Goal: Task Accomplishment & Management: Complete application form

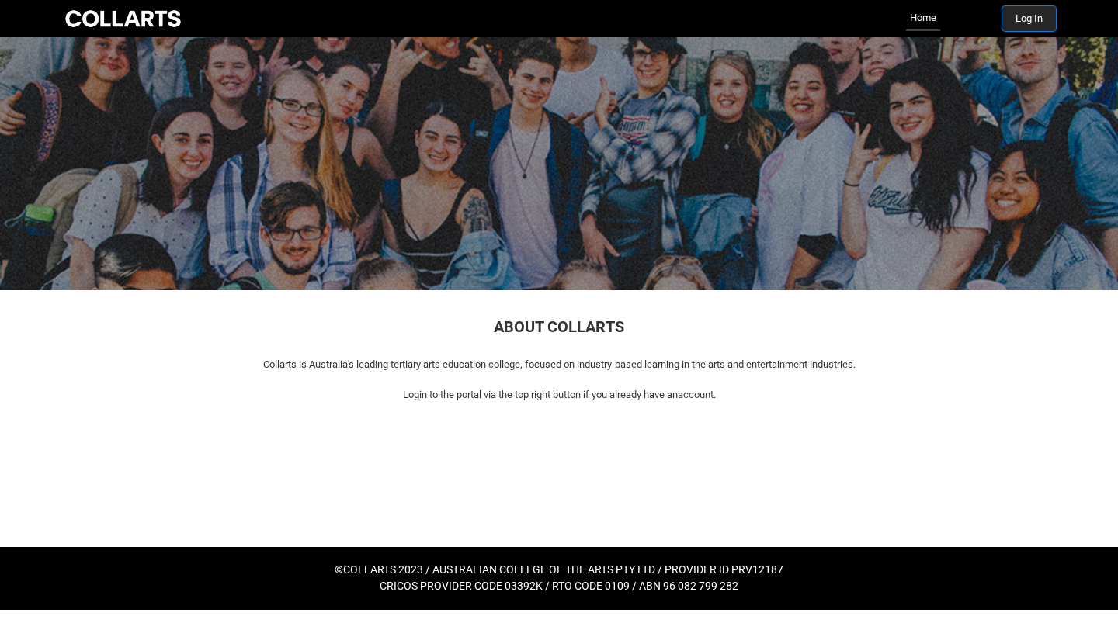
click at [1035, 16] on button "Log In" at bounding box center [1029, 18] width 54 height 25
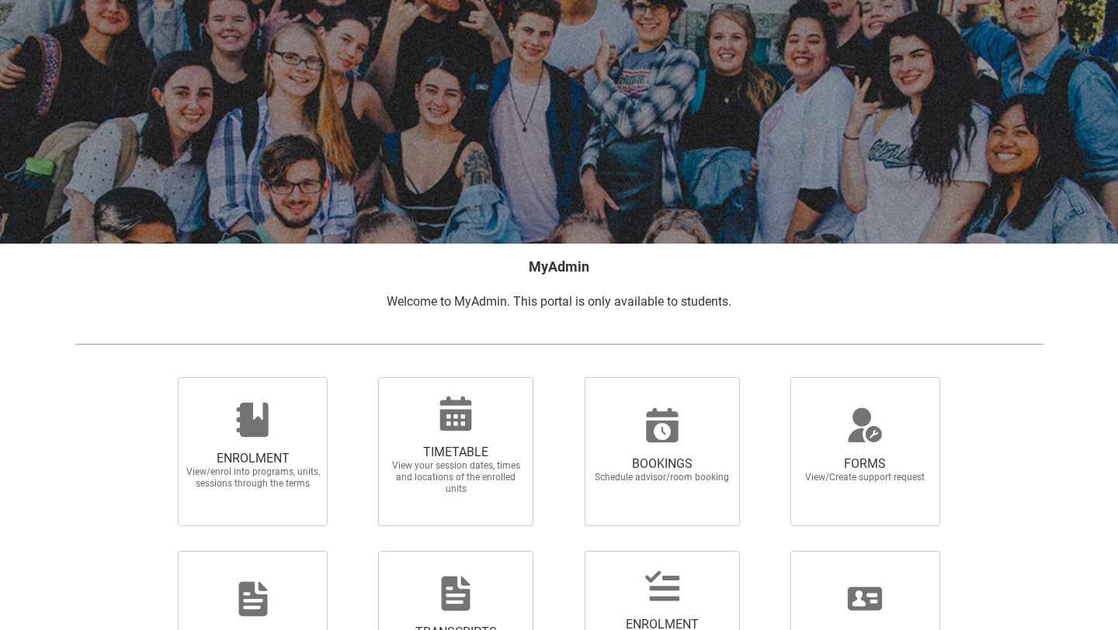
scroll to position [212, 0]
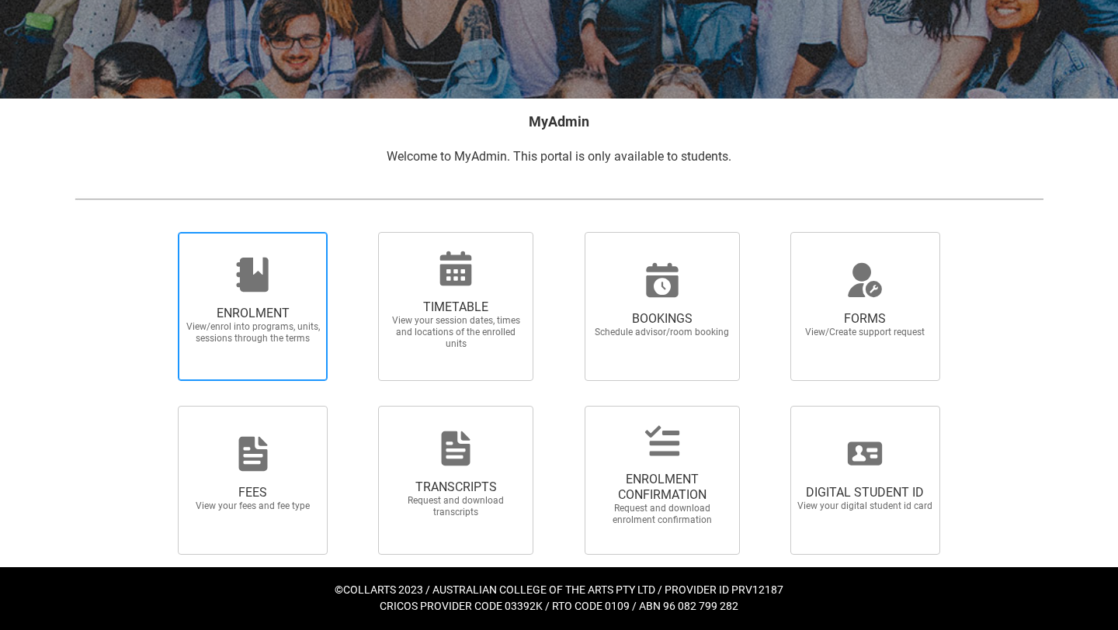
click at [262, 306] on span "ENROLMENT" at bounding box center [253, 314] width 137 height 16
click at [159, 232] on input "ENROLMENT View/enrol into programs, units, sessions through the terms" at bounding box center [158, 231] width 1 height 1
radio input "true"
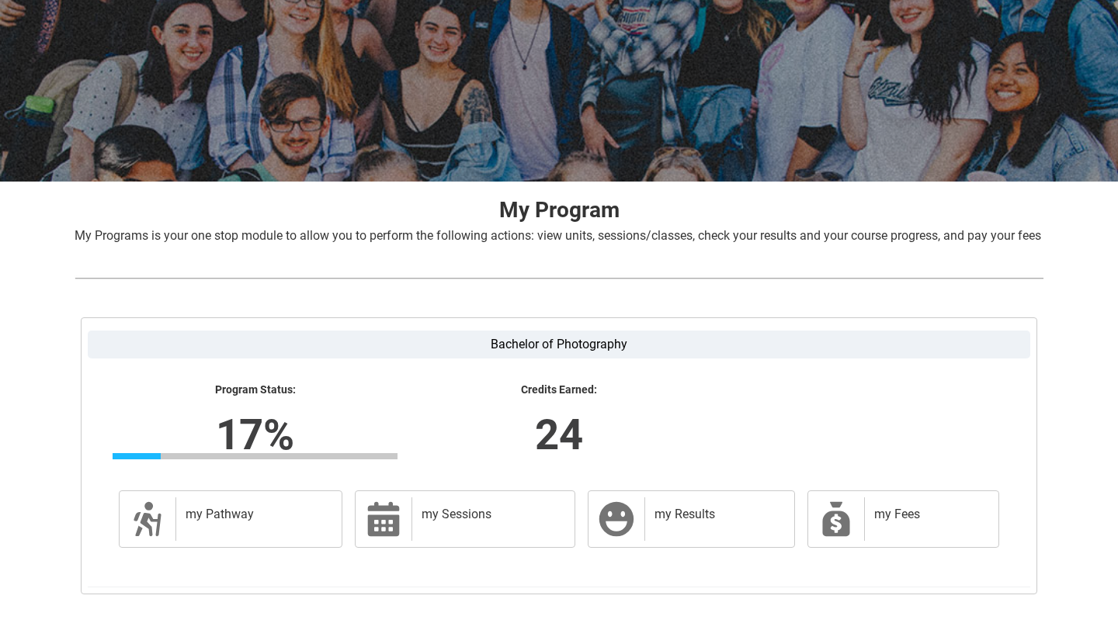
scroll to position [234, 0]
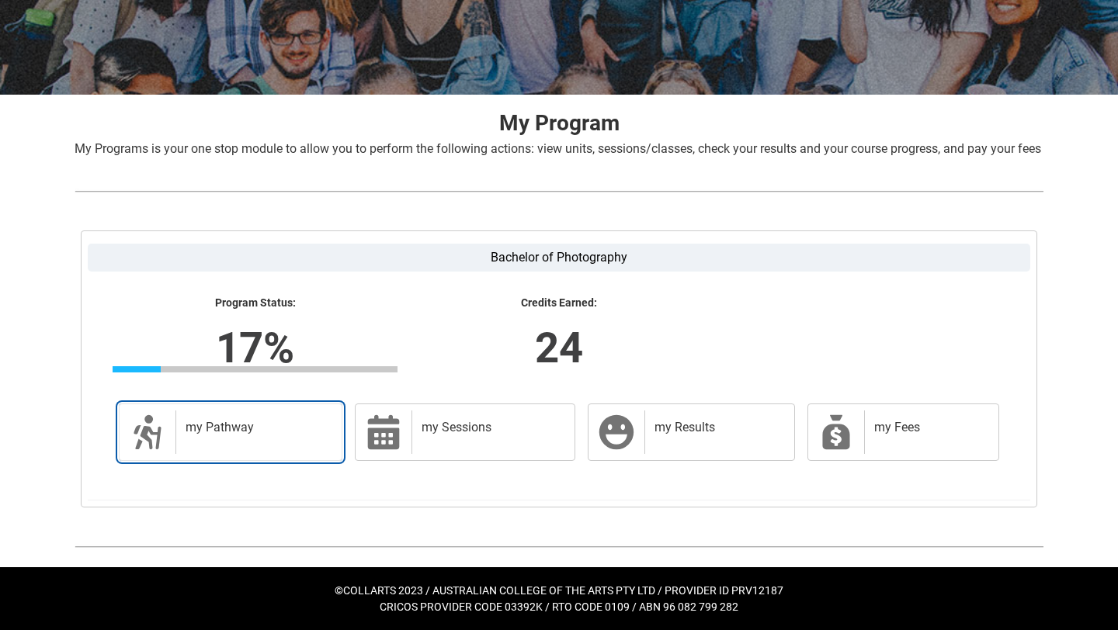
click at [272, 424] on h2 "my Pathway" at bounding box center [255, 428] width 140 height 16
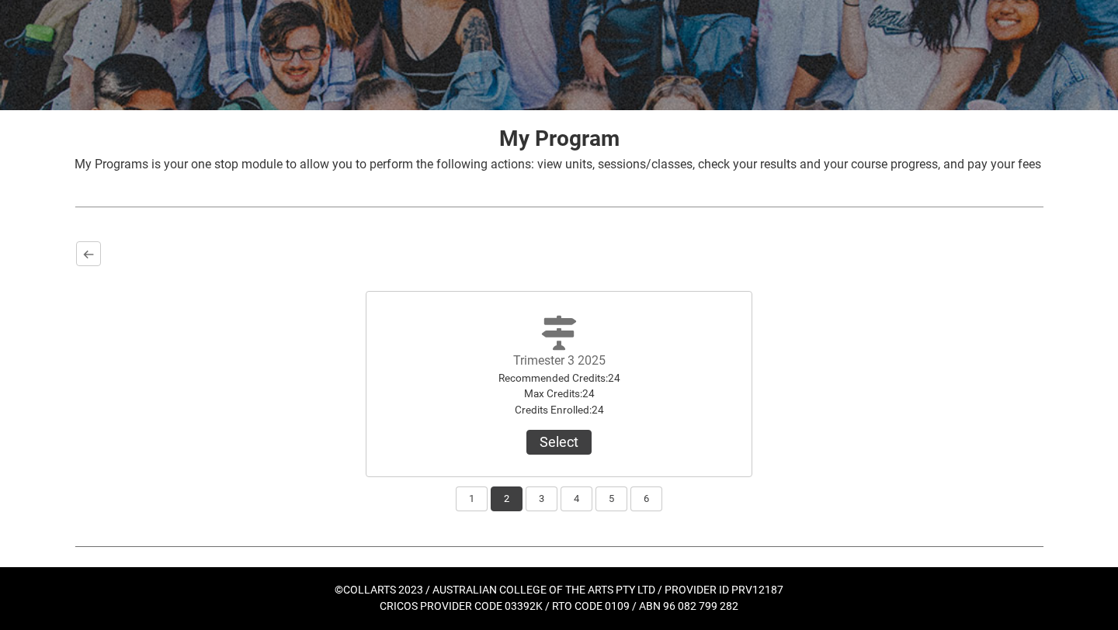
scroll to position [213, 0]
click at [472, 507] on button "1" at bounding box center [472, 499] width 32 height 25
click at [510, 499] on button "2" at bounding box center [506, 499] width 32 height 25
click at [538, 498] on button "3" at bounding box center [541, 499] width 32 height 25
click at [571, 503] on button "4" at bounding box center [576, 499] width 32 height 25
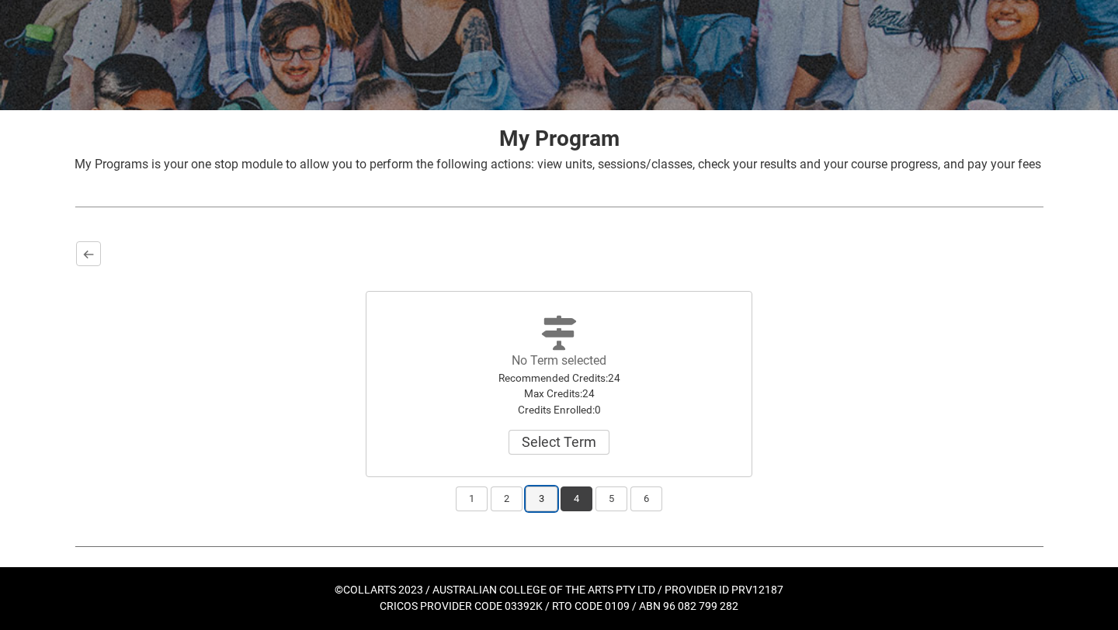
click at [535, 501] on button "3" at bounding box center [541, 499] width 32 height 25
click at [511, 496] on button "2" at bounding box center [506, 499] width 32 height 25
click at [479, 504] on button "1" at bounding box center [472, 499] width 32 height 25
click at [567, 454] on button "View Results" at bounding box center [559, 442] width 106 height 25
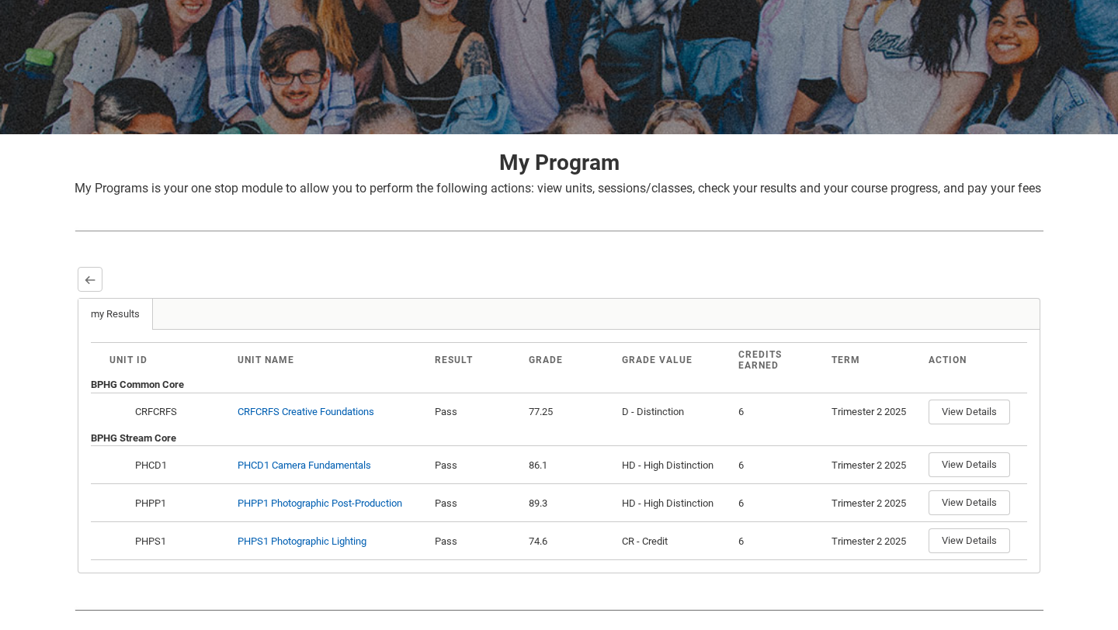
scroll to position [0, 0]
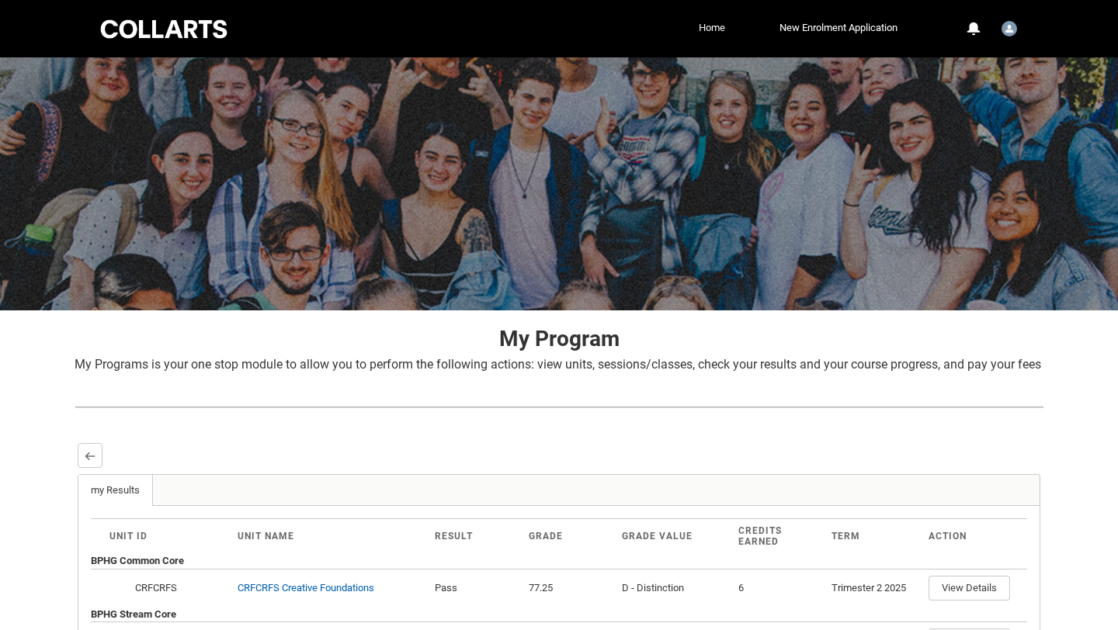
click at [711, 24] on link "Home" at bounding box center [712, 27] width 34 height 23
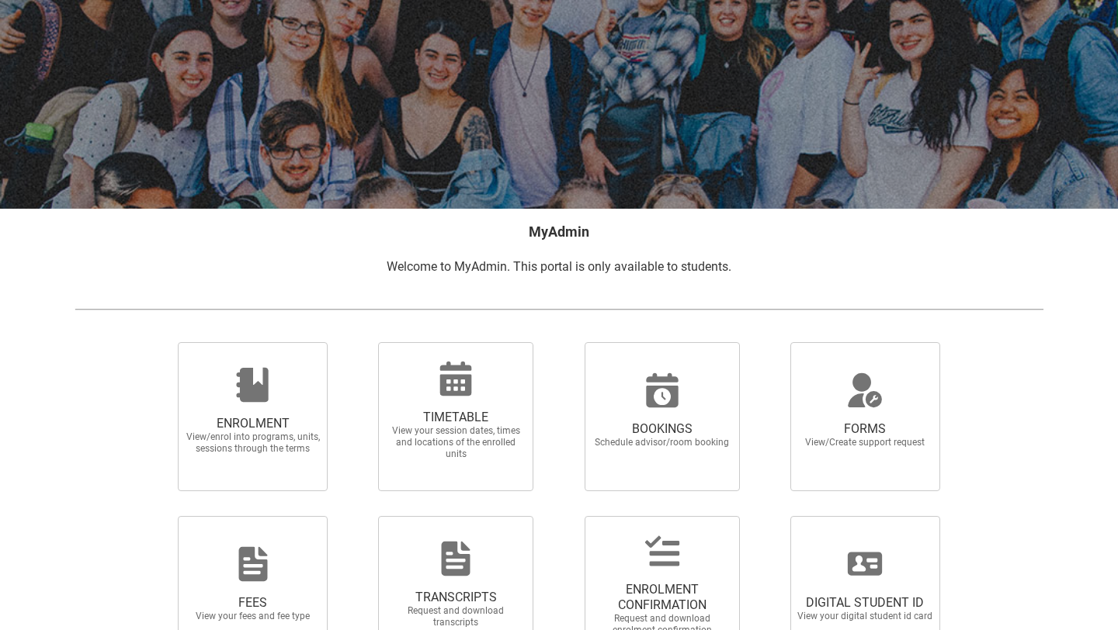
scroll to position [212, 0]
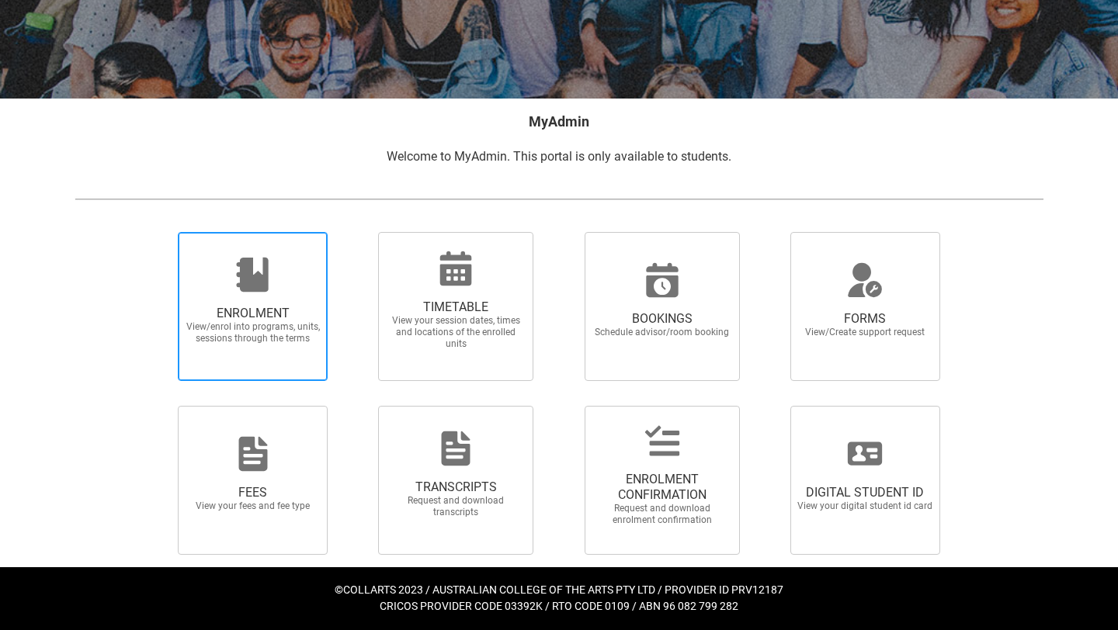
click at [278, 303] on span "ENROLMENT View/enrol into programs, units, sessions through the terms" at bounding box center [253, 325] width 149 height 64
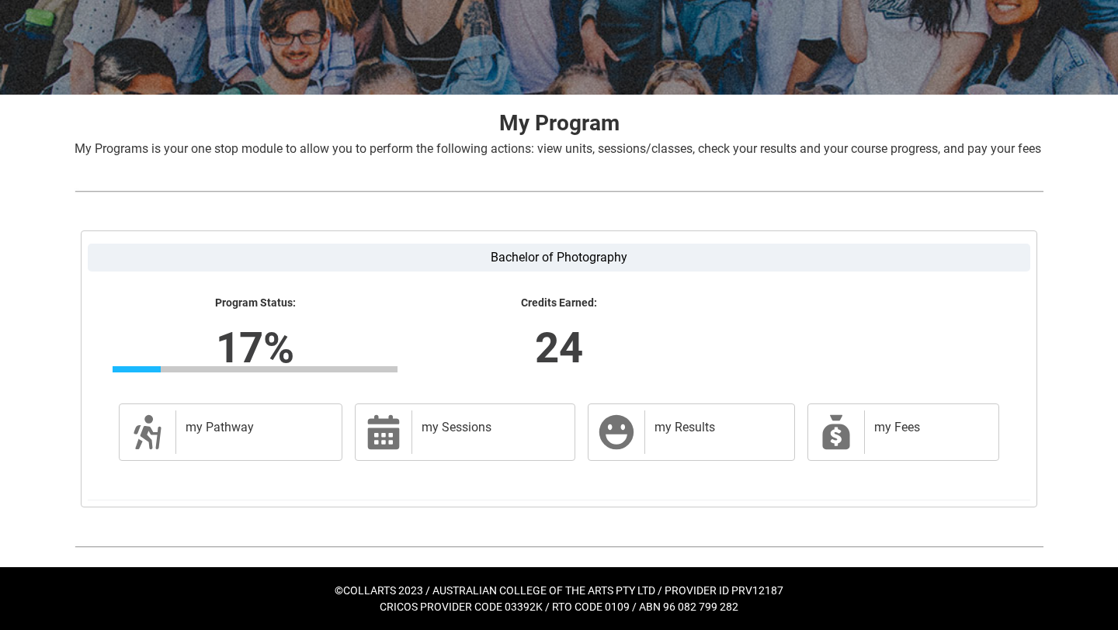
scroll to position [224, 0]
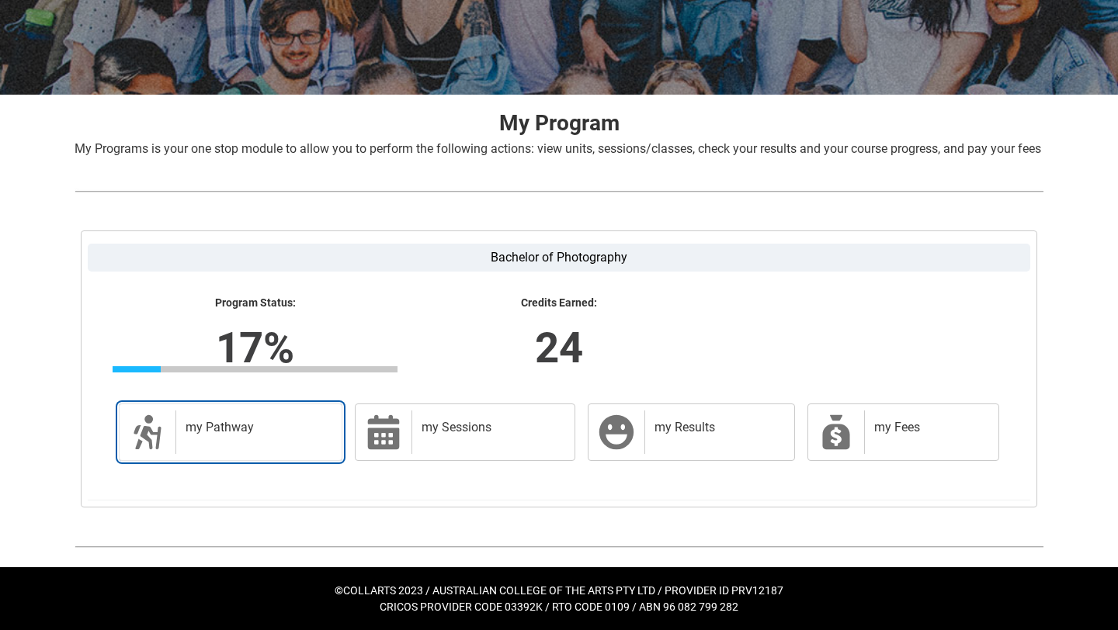
click at [296, 435] on h2 "my Pathway" at bounding box center [255, 428] width 140 height 16
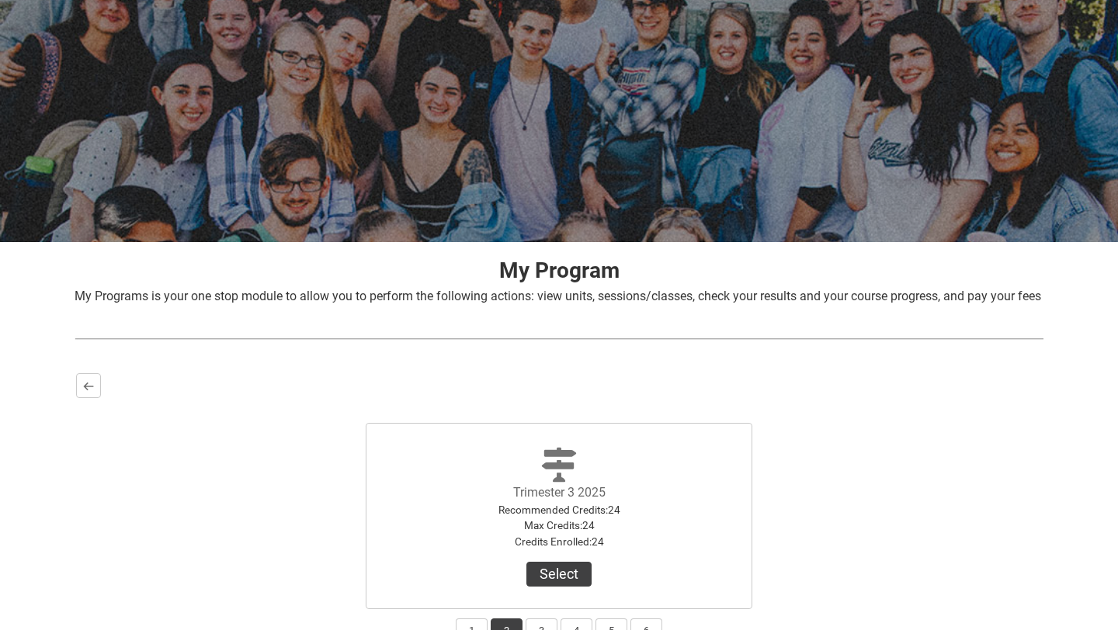
scroll to position [218, 0]
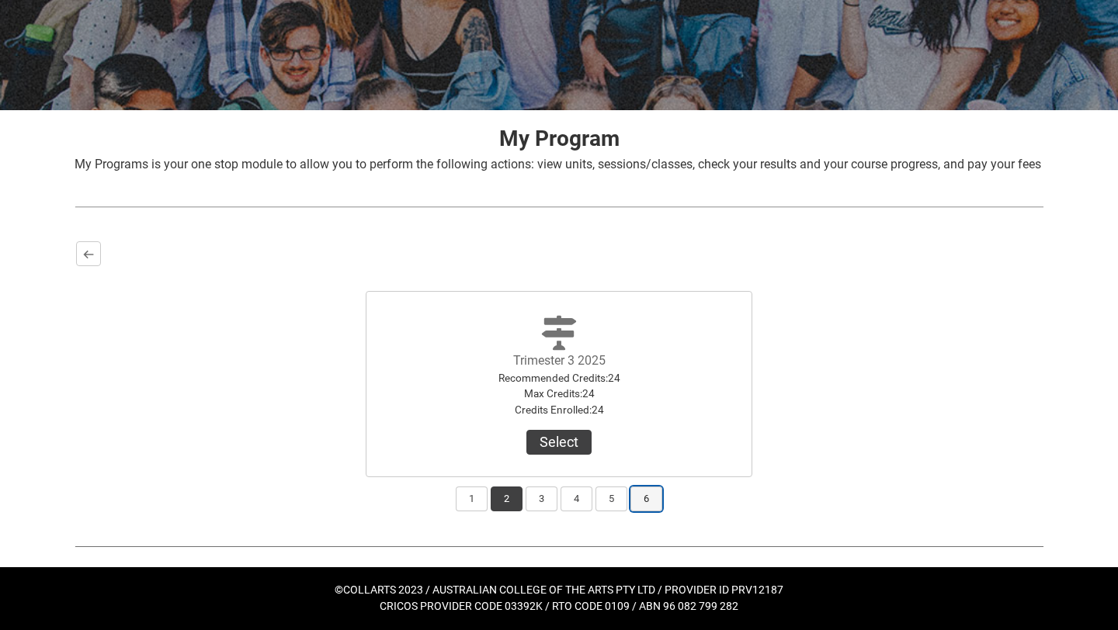
click at [632, 504] on button "6" at bounding box center [646, 499] width 32 height 25
click at [512, 500] on button "2" at bounding box center [506, 499] width 32 height 25
click at [539, 501] on button "3" at bounding box center [541, 499] width 32 height 25
click at [572, 501] on button "4" at bounding box center [576, 499] width 32 height 25
click at [600, 501] on button "5" at bounding box center [611, 499] width 32 height 25
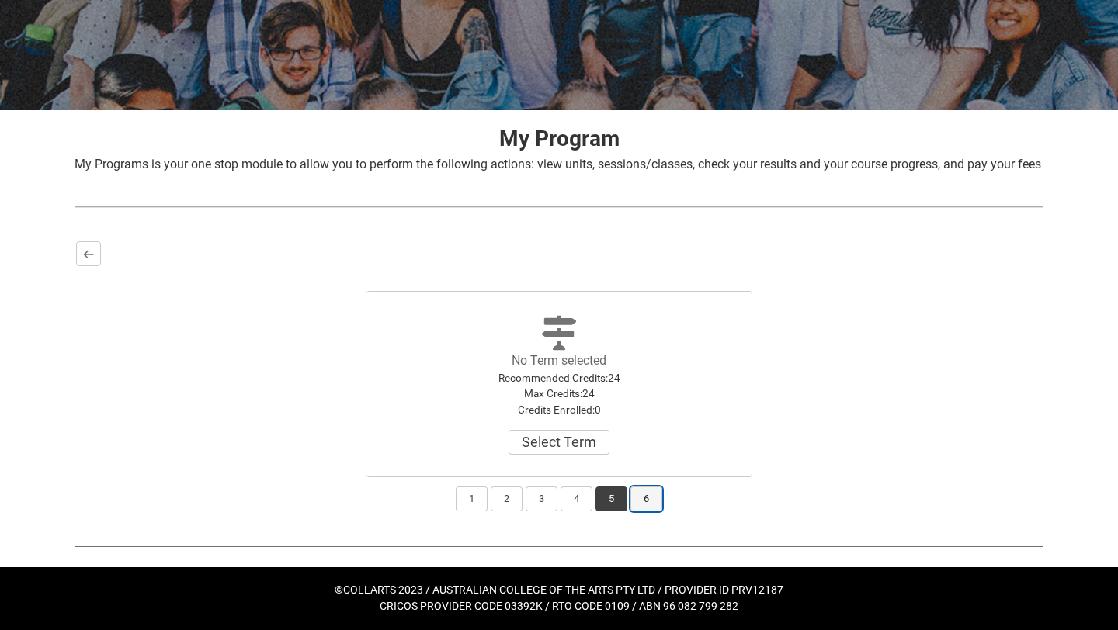
click at [655, 501] on button "6" at bounding box center [646, 499] width 32 height 25
click at [522, 491] on button "2" at bounding box center [506, 499] width 32 height 25
click at [536, 494] on button "3" at bounding box center [541, 499] width 32 height 25
click at [560, 498] on div "1 2 3 4 5 6" at bounding box center [558, 494] width 965 height 34
click at [579, 504] on button "4" at bounding box center [576, 499] width 32 height 25
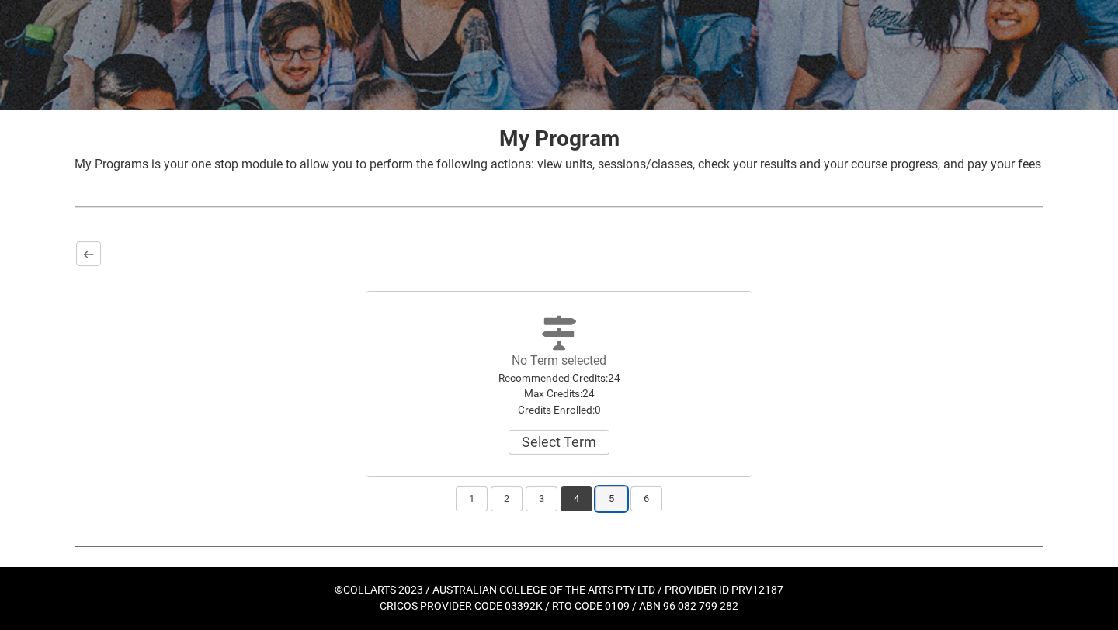
click at [604, 503] on button "5" at bounding box center [611, 499] width 32 height 25
click at [643, 501] on button "6" at bounding box center [646, 499] width 32 height 25
click at [500, 504] on button "2" at bounding box center [506, 499] width 32 height 25
click at [546, 508] on button "3" at bounding box center [541, 499] width 32 height 25
click at [574, 499] on button "4" at bounding box center [576, 499] width 32 height 25
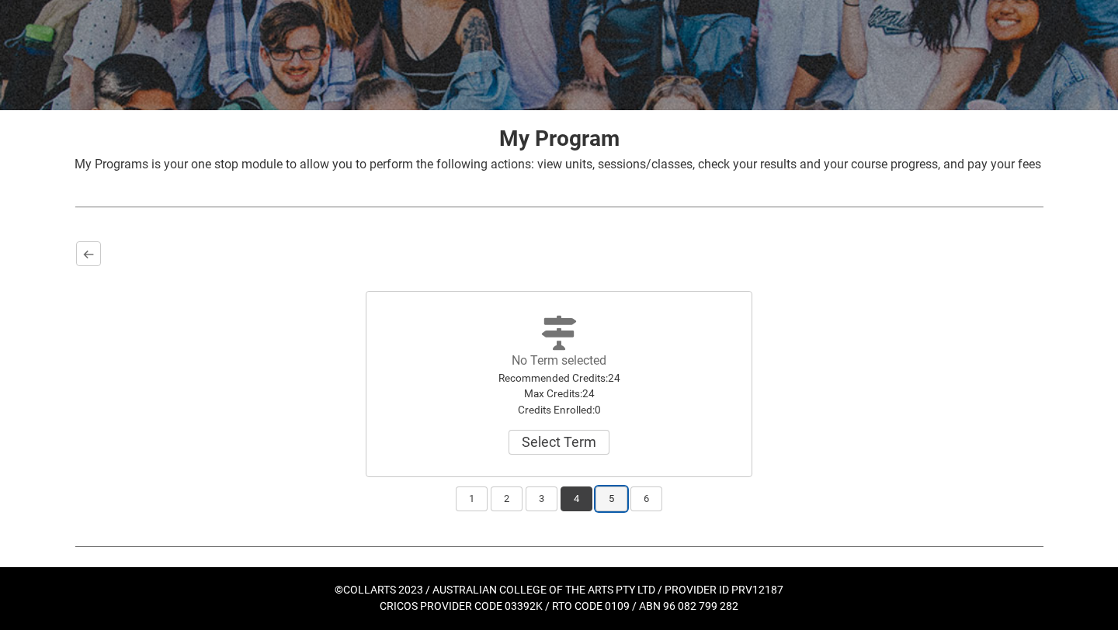
click at [601, 505] on button "5" at bounding box center [611, 499] width 32 height 25
click at [634, 508] on button "6" at bounding box center [646, 499] width 32 height 25
click at [469, 506] on button "1" at bounding box center [472, 499] width 32 height 25
click at [508, 501] on button "2" at bounding box center [506, 499] width 32 height 25
click at [529, 497] on button "3" at bounding box center [541, 499] width 32 height 25
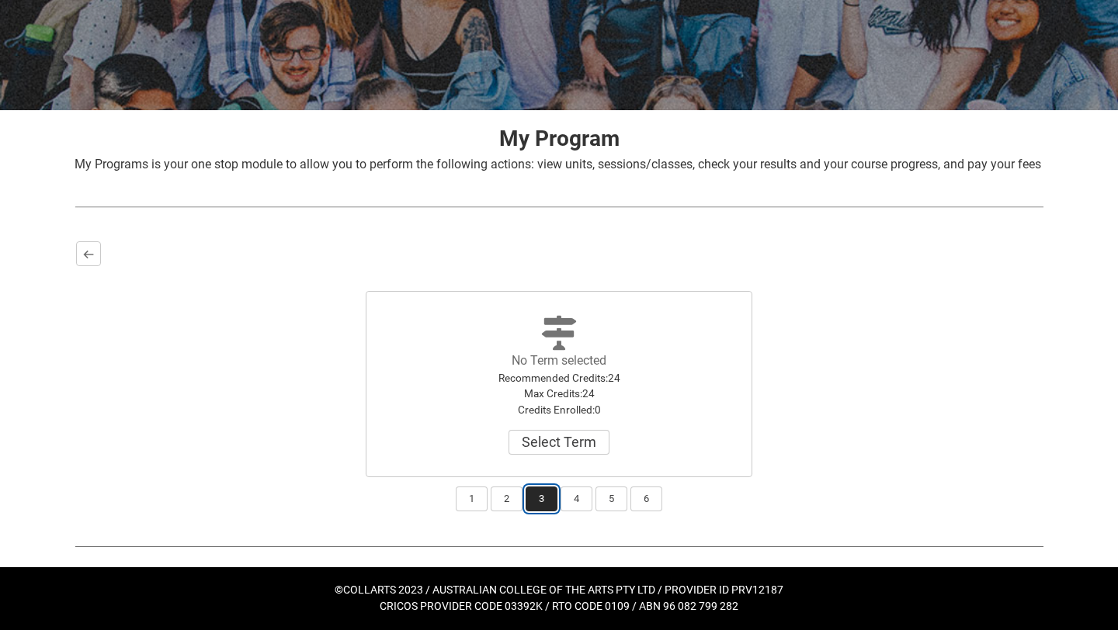
click at [554, 496] on button "3" at bounding box center [541, 499] width 32 height 25
click at [567, 498] on button "4" at bounding box center [576, 499] width 32 height 25
click at [592, 505] on button "4" at bounding box center [576, 499] width 32 height 25
click at [607, 508] on button "5" at bounding box center [611, 499] width 32 height 25
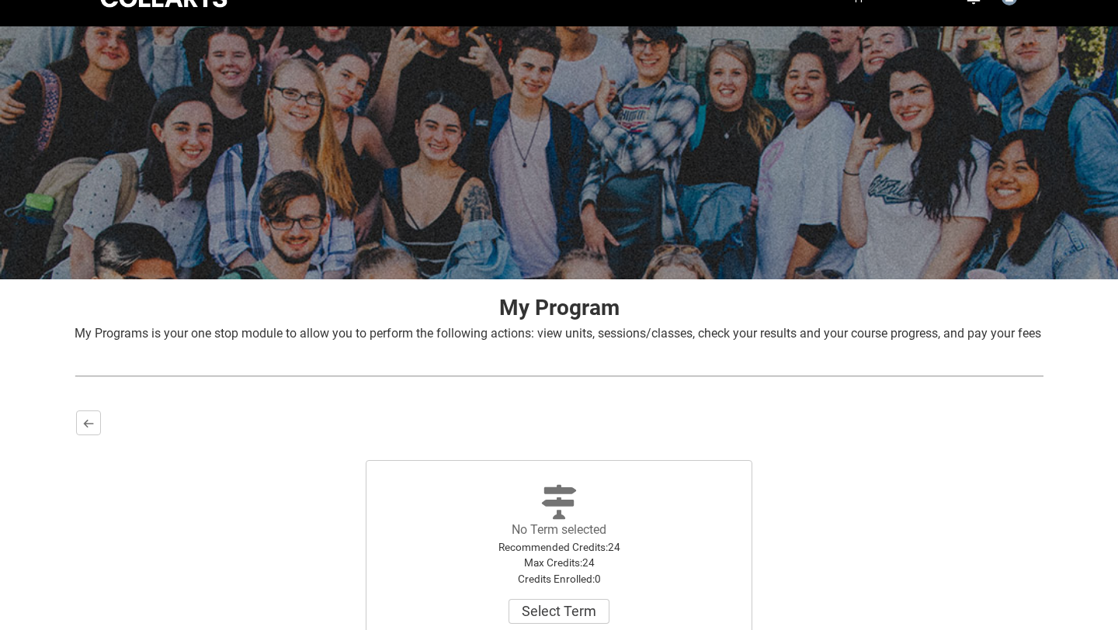
scroll to position [0, 0]
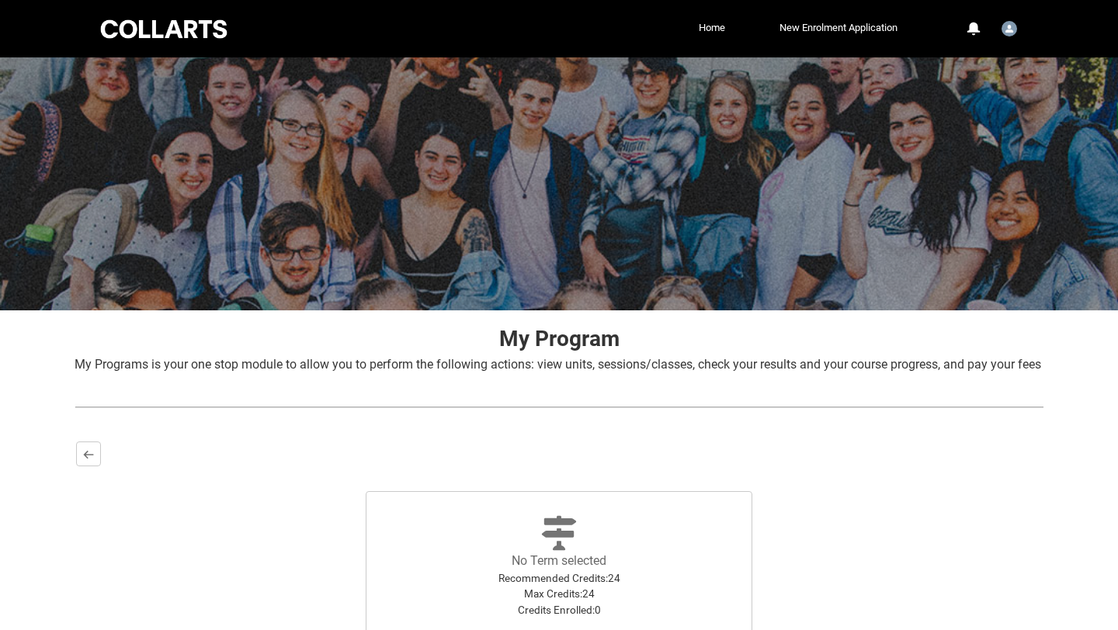
click at [702, 40] on nav "Home New Enrolment Application More" at bounding box center [581, 28] width 640 height 25
click at [704, 33] on link "Home" at bounding box center [712, 27] width 34 height 23
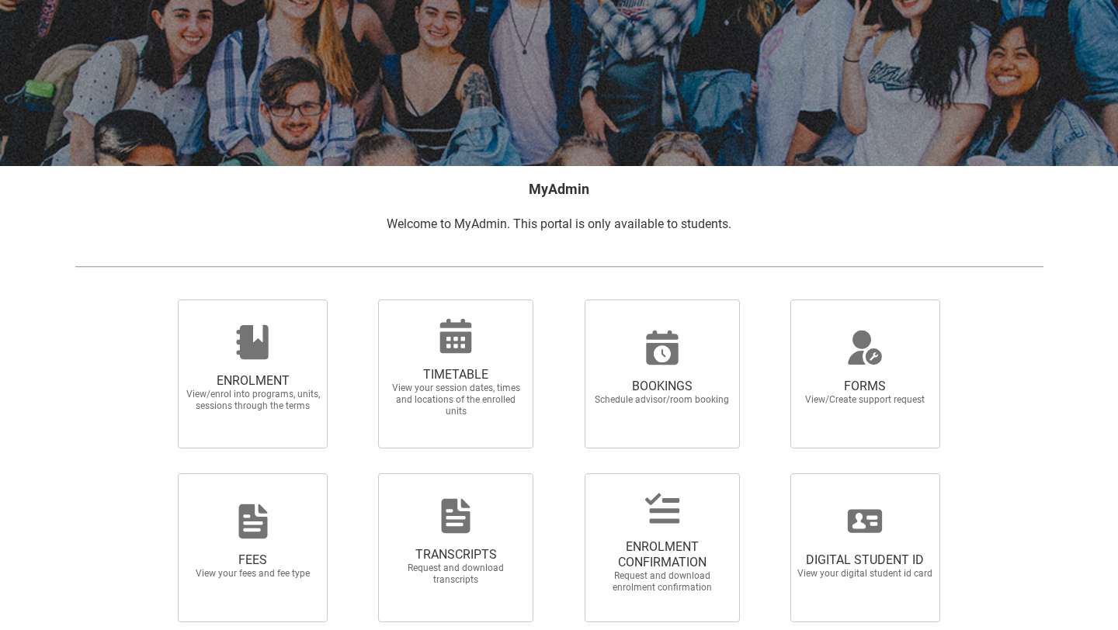
scroll to position [212, 0]
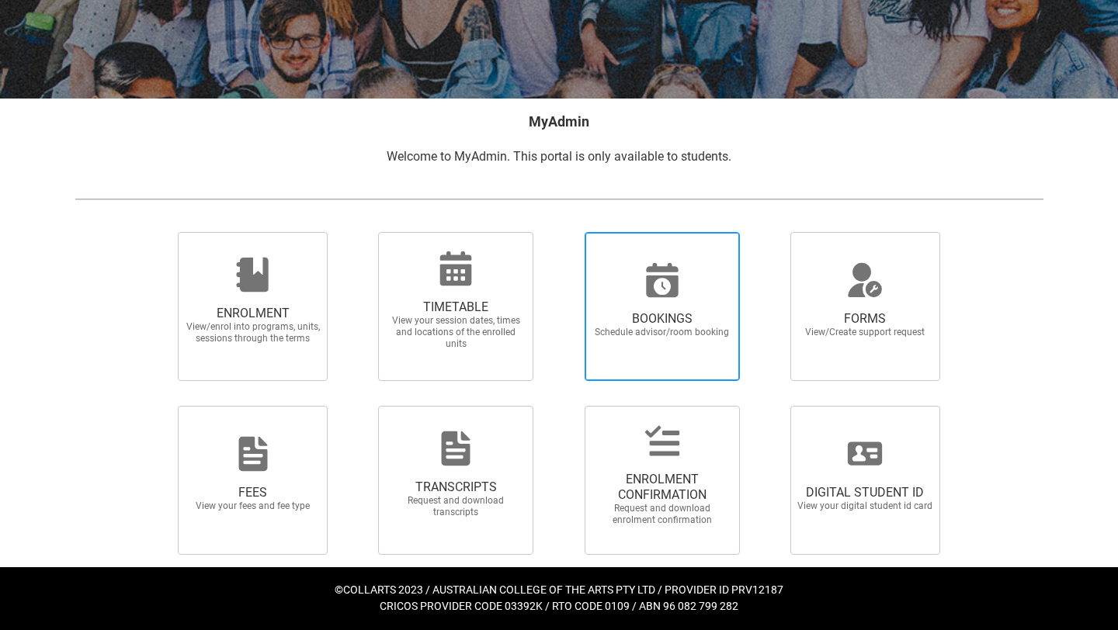
click at [630, 306] on span "BOOKINGS Schedule advisor/room booking" at bounding box center [662, 325] width 149 height 52
click at [565, 232] on input "BOOKINGS Schedule advisor/room booking" at bounding box center [564, 231] width 1 height 1
radio input "true"
